Goal: Task Accomplishment & Management: Manage account settings

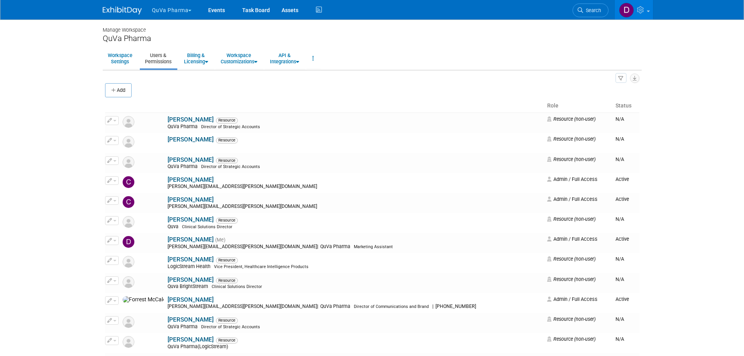
click at [160, 10] on button "QuVa Pharma" at bounding box center [176, 8] width 50 height 17
click at [168, 45] on link "QuVa Pharma" at bounding box center [180, 46] width 56 height 11
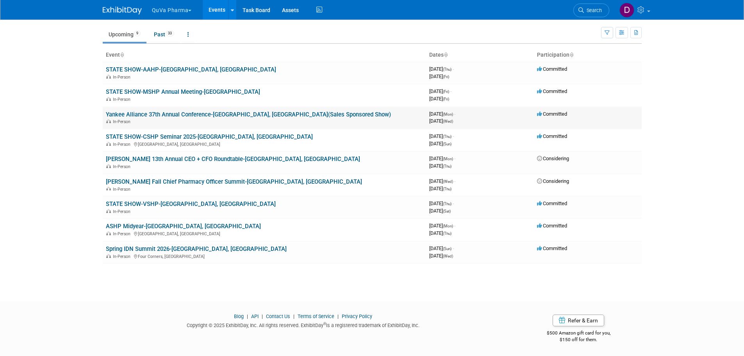
click at [169, 114] on link "Yankee Alliance 37th Annual Conference-[GEOGRAPHIC_DATA], [GEOGRAPHIC_DATA](Sal…" at bounding box center [248, 114] width 285 height 7
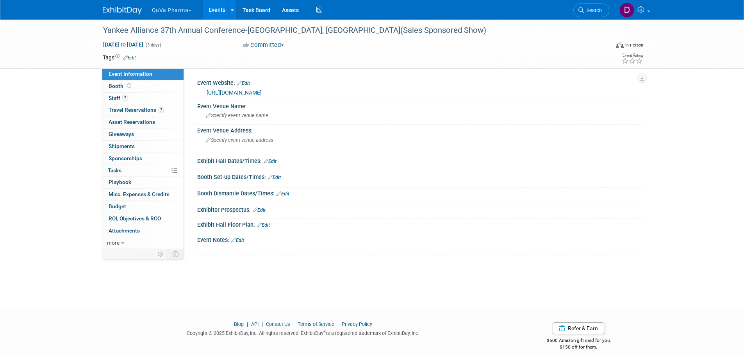
click at [241, 239] on link "Edit" at bounding box center [237, 240] width 13 height 5
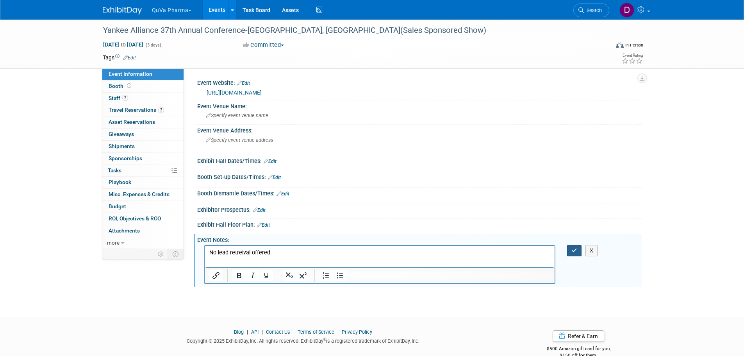
click at [573, 252] on icon "button" at bounding box center [575, 250] width 6 height 5
